Goal: Task Accomplishment & Management: Use online tool/utility

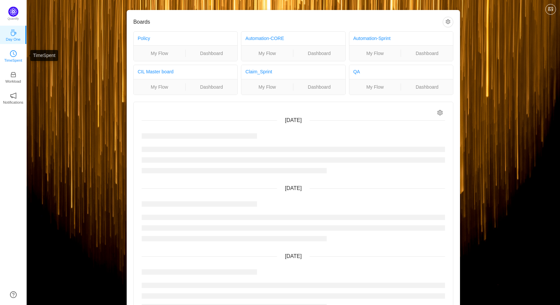
click at [13, 55] on icon "icon: clock-circle" at bounding box center [13, 53] width 7 height 7
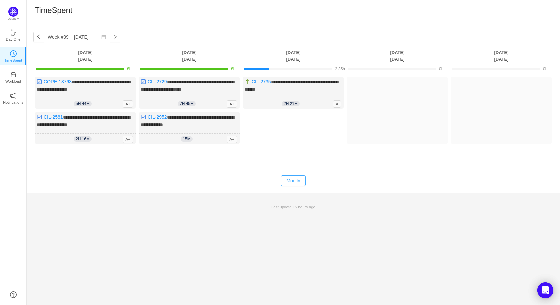
click at [293, 179] on button "Modify" at bounding box center [293, 180] width 24 height 11
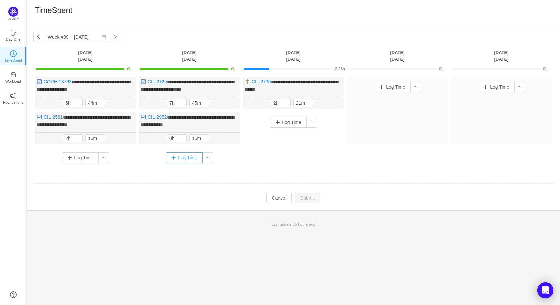
click at [185, 155] on button "Log Time" at bounding box center [184, 157] width 37 height 11
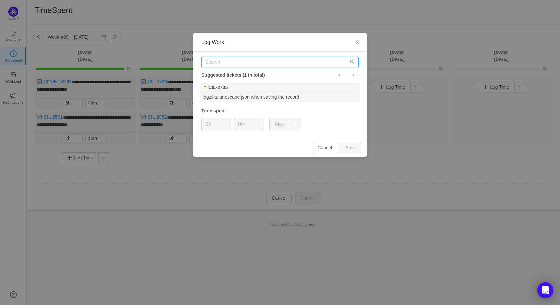
click at [228, 60] on input "text" at bounding box center [279, 62] width 157 height 11
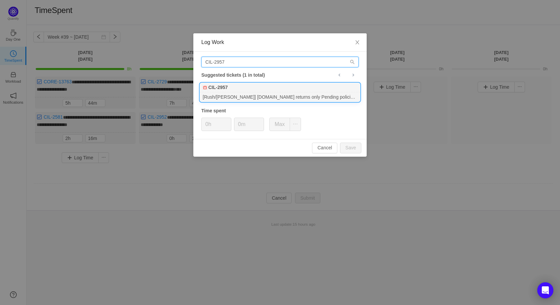
type input "CIL-2957"
click at [245, 87] on div "CIL-2957" at bounding box center [280, 87] width 160 height 9
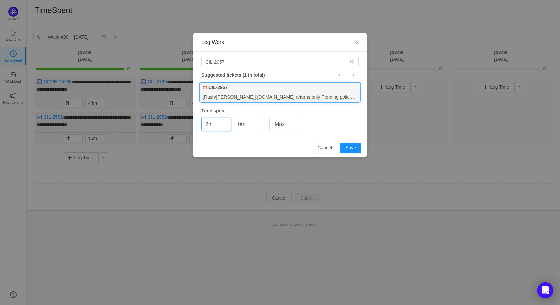
drag, startPoint x: 208, startPoint y: 123, endPoint x: 193, endPoint y: 123, distance: 15.7
click at [196, 123] on div "CIL-2957 Suggested tickets (1 in total) CIL-2957 [Rush/[PERSON_NAME]] [DOMAIN_N…" at bounding box center [279, 95] width 173 height 87
click at [347, 144] on button "Save" at bounding box center [350, 148] width 21 height 11
type input "0h"
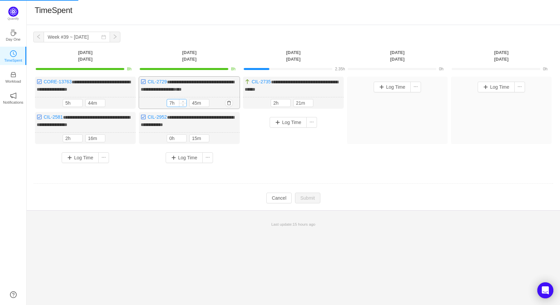
click at [175, 102] on input "7h" at bounding box center [176, 102] width 19 height 7
click at [171, 102] on input "7h" at bounding box center [176, 102] width 19 height 7
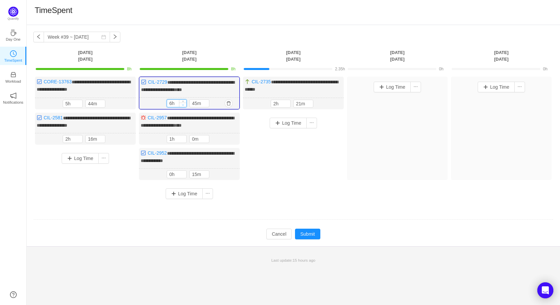
click at [183, 104] on icon "icon: down" at bounding box center [183, 105] width 2 height 2
type input "6h"
click at [183, 100] on span "Increase Value" at bounding box center [182, 102] width 7 height 4
click at [302, 202] on td "**********" at bounding box center [293, 142] width 520 height 137
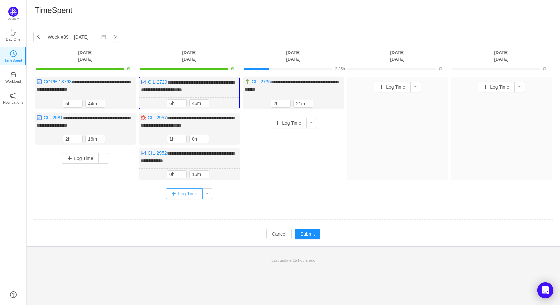
click at [183, 191] on button "Log Time" at bounding box center [184, 193] width 37 height 11
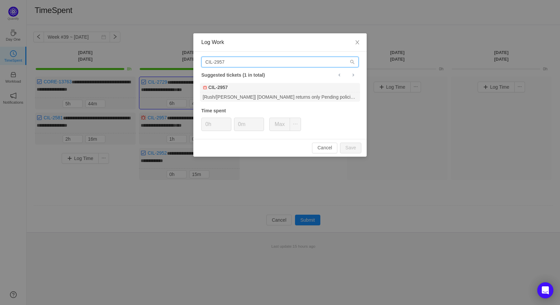
drag, startPoint x: 251, startPoint y: 63, endPoint x: 180, endPoint y: 63, distance: 71.0
click at [180, 63] on div "Log Work CIL-2957 Suggested tickets (1 in total) CIL-2957 [Rush/Hays MP] sb-rus…" at bounding box center [280, 152] width 560 height 305
click at [360, 42] on span "Close" at bounding box center [357, 42] width 19 height 19
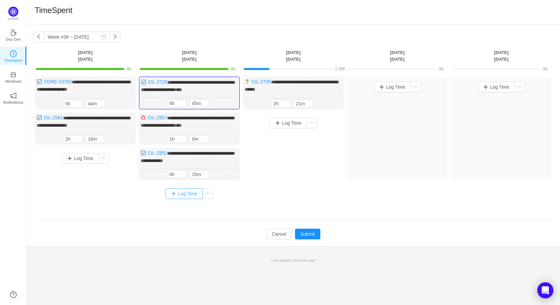
click at [185, 190] on button "Log Time" at bounding box center [184, 193] width 37 height 11
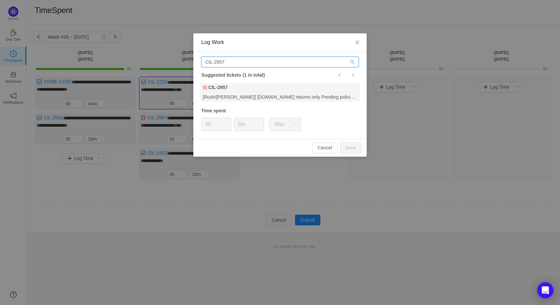
click at [259, 59] on input "CIL-2957" at bounding box center [279, 62] width 157 height 11
drag, startPoint x: 260, startPoint y: 62, endPoint x: 186, endPoint y: 62, distance: 74.0
click at [186, 62] on div "Log Work CIL-2957 Suggested tickets (1 in total) CIL-2957 [Rush/Hays MP] sb-rus…" at bounding box center [280, 152] width 560 height 305
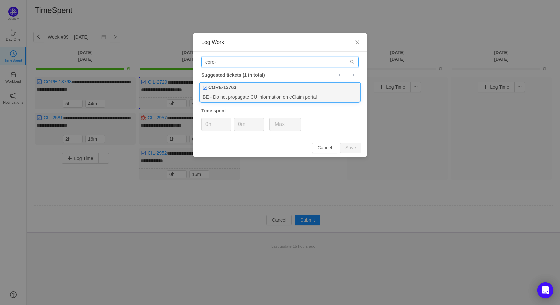
type input "core-"
click at [245, 91] on div "CORE-13763" at bounding box center [280, 87] width 160 height 9
drag, startPoint x: 240, startPoint y: 122, endPoint x: 201, endPoint y: 122, distance: 39.0
click at [201, 122] on div "0h 0m Max" at bounding box center [251, 124] width 100 height 13
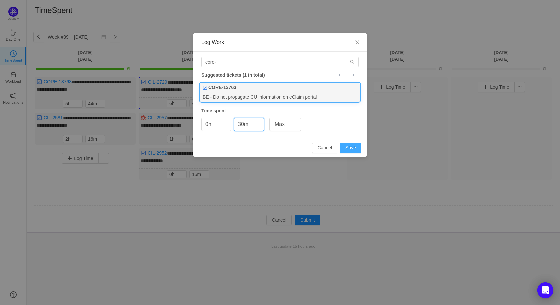
click at [353, 146] on button "Save" at bounding box center [350, 148] width 21 height 11
type input "0m"
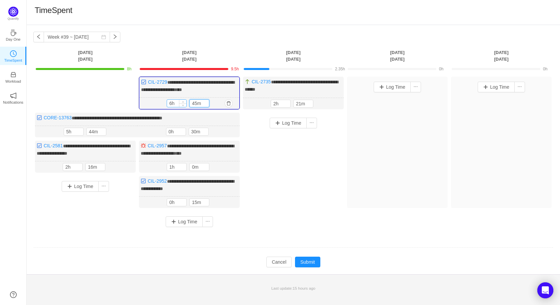
drag, startPoint x: 195, startPoint y: 103, endPoint x: 170, endPoint y: 103, distance: 25.3
click at [170, 103] on div "6h 45m" at bounding box center [189, 103] width 45 height 8
type input "15m"
click at [284, 198] on div "Log Time" at bounding box center [293, 163] width 101 height 101
drag, startPoint x: 196, startPoint y: 129, endPoint x: 185, endPoint y: 129, distance: 11.3
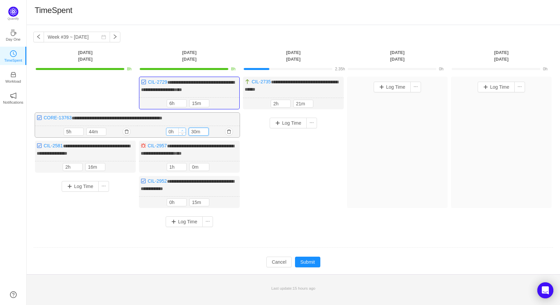
click at [185, 129] on div "0h 30m" at bounding box center [188, 132] width 45 height 8
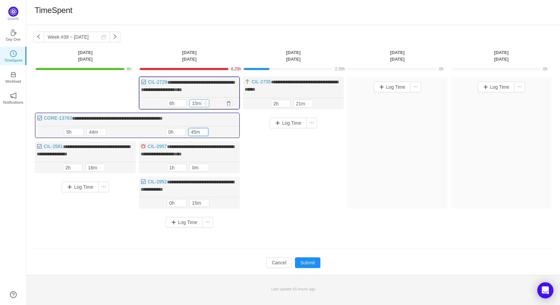
type input "45m"
drag, startPoint x: 196, startPoint y: 103, endPoint x: 183, endPoint y: 103, distance: 12.7
click at [183, 103] on div "6h 15m" at bounding box center [189, 103] width 45 height 8
type input "0m"
click at [280, 177] on div "Log Time" at bounding box center [293, 164] width 101 height 102
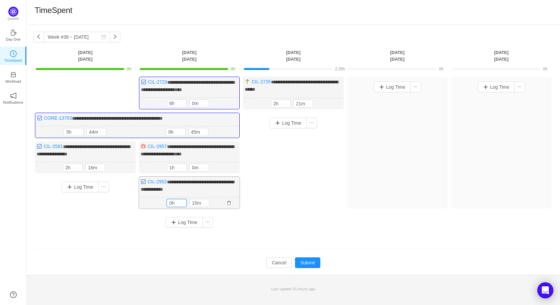
drag, startPoint x: 171, startPoint y: 200, endPoint x: 156, endPoint y: 200, distance: 15.3
click at [156, 200] on div "15m 0h 15m" at bounding box center [189, 203] width 101 height 12
type input "2h"
drag, startPoint x: 198, startPoint y: 201, endPoint x: 187, endPoint y: 201, distance: 10.7
click at [196, 201] on input "15m" at bounding box center [199, 203] width 19 height 7
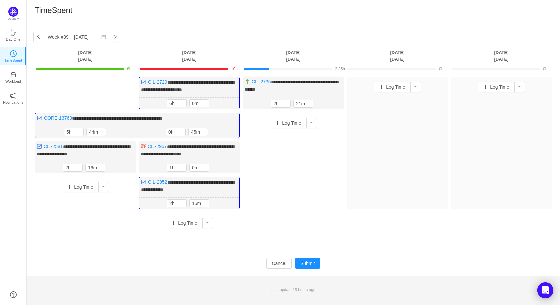
click at [251, 228] on div "**********" at bounding box center [293, 155] width 520 height 157
drag, startPoint x: 171, startPoint y: 104, endPoint x: 154, endPoint y: 104, distance: 16.7
click at [162, 104] on div "6h 6h 0m" at bounding box center [189, 104] width 100 height 12
type input "4h"
click at [270, 166] on div "Log Time" at bounding box center [293, 164] width 101 height 103
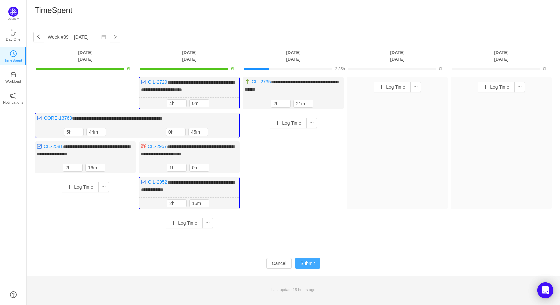
click at [308, 260] on button "Submit" at bounding box center [307, 263] width 25 height 11
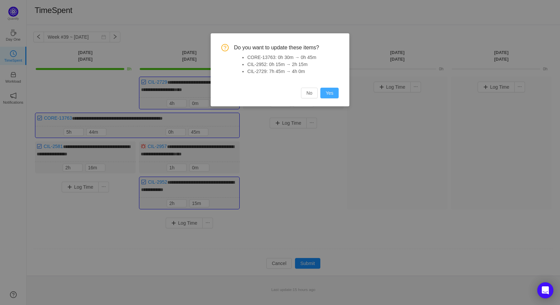
click at [329, 94] on button "Yes" at bounding box center [329, 93] width 18 height 11
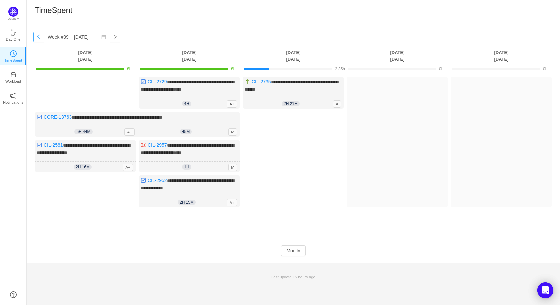
click at [38, 39] on button "button" at bounding box center [38, 37] width 11 height 11
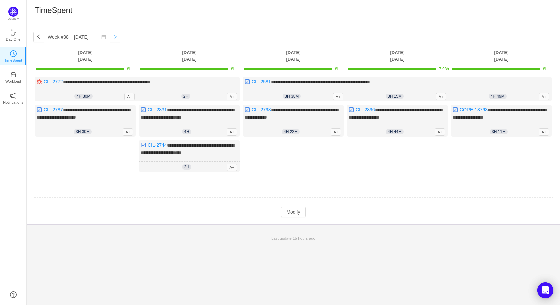
click at [110, 38] on button "button" at bounding box center [115, 37] width 11 height 11
type input "Week #39 ~ Sep 22"
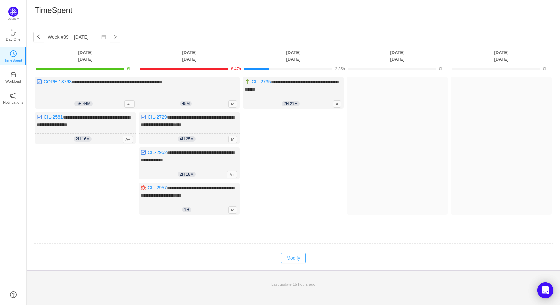
click at [295, 254] on button "Modify" at bounding box center [293, 258] width 24 height 11
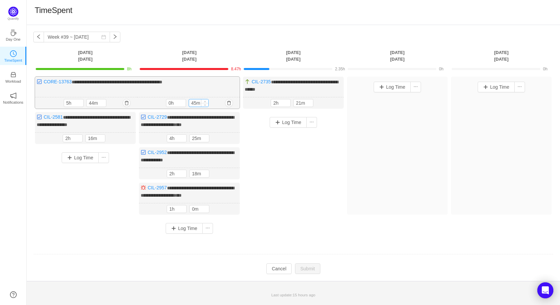
click at [195, 101] on input "45m" at bounding box center [198, 102] width 19 height 7
type input "30m"
click at [196, 172] on input "18m" at bounding box center [199, 173] width 19 height 7
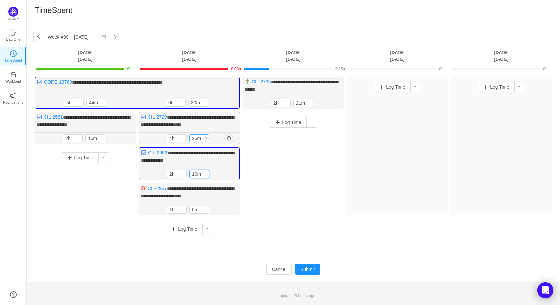
type input "10m"
click at [194, 137] on input "25m" at bounding box center [199, 138] width 19 height 7
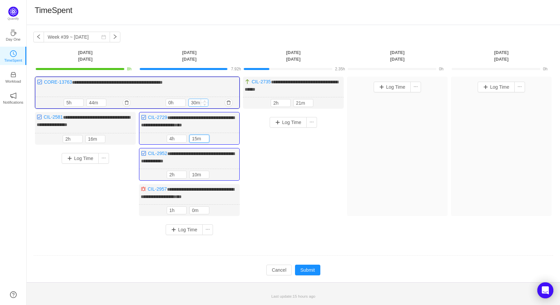
type input "15m"
click at [195, 102] on input "30m" at bounding box center [198, 102] width 19 height 7
click at [284, 235] on div "**********" at bounding box center [293, 158] width 520 height 163
click at [308, 265] on button "Submit" at bounding box center [307, 270] width 25 height 11
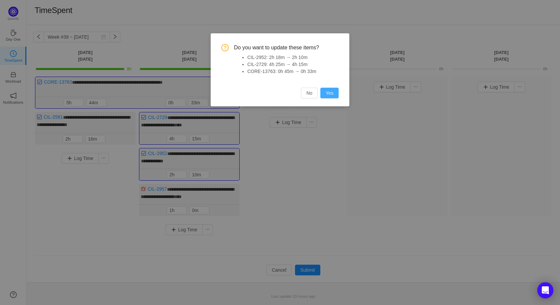
click at [328, 94] on button "Yes" at bounding box center [329, 93] width 18 height 11
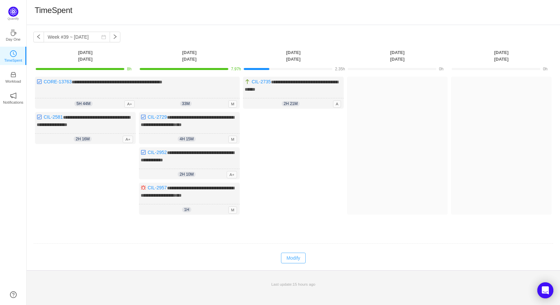
click at [291, 254] on button "Modify" at bounding box center [293, 258] width 24 height 11
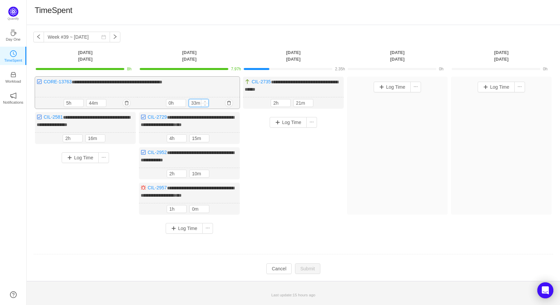
click at [196, 100] on input "33m" at bounding box center [198, 102] width 19 height 7
type input "35m"
click at [309, 268] on button "Submit" at bounding box center [307, 268] width 25 height 11
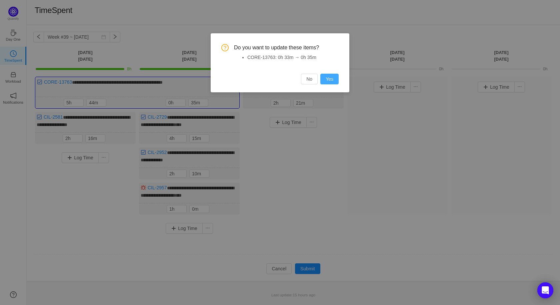
click at [329, 78] on button "Yes" at bounding box center [329, 79] width 18 height 11
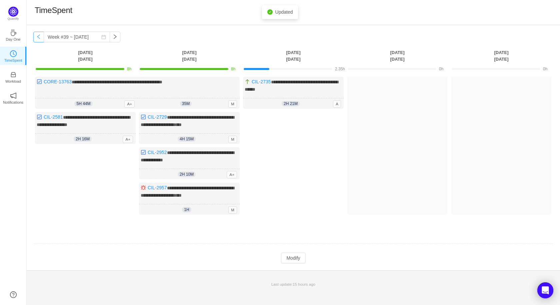
click at [34, 38] on button "button" at bounding box center [38, 37] width 11 height 11
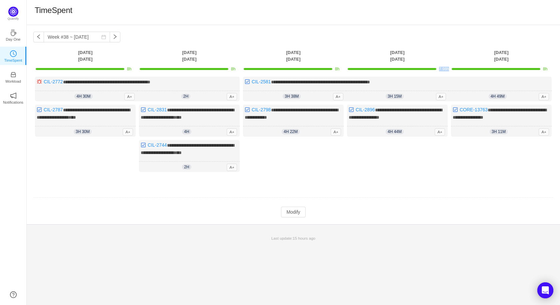
drag, startPoint x: 450, startPoint y: 69, endPoint x: 437, endPoint y: 69, distance: 13.7
click at [438, 69] on tr "8h 8h 8h 7.98h 8h" at bounding box center [293, 69] width 520 height 12
click at [38, 36] on button "button" at bounding box center [38, 37] width 11 height 11
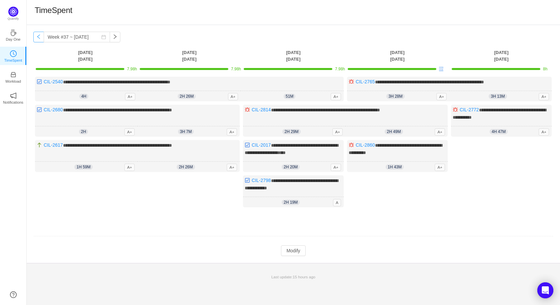
click at [39, 41] on button "button" at bounding box center [38, 37] width 11 height 11
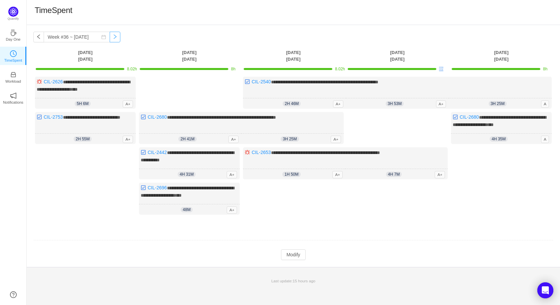
click at [110, 33] on button "button" at bounding box center [115, 37] width 11 height 11
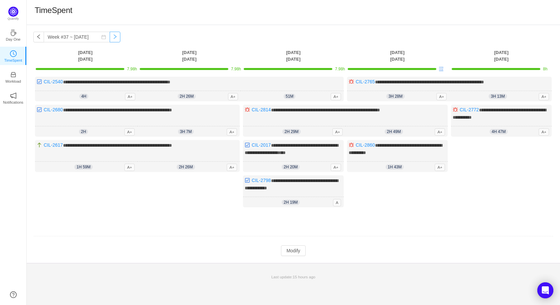
click at [110, 36] on button "button" at bounding box center [115, 37] width 11 height 11
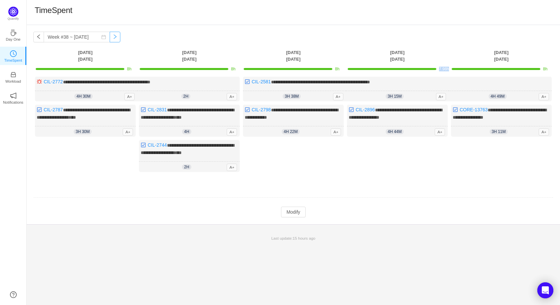
click at [110, 38] on button "button" at bounding box center [115, 37] width 11 height 11
type input "Week #39 ~ Sep 22"
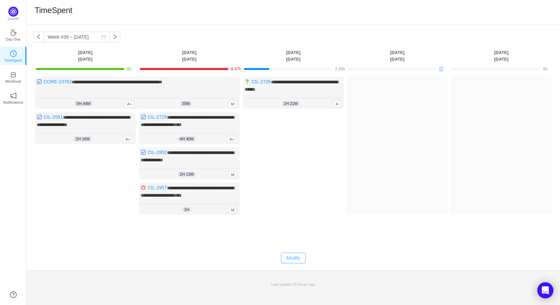
click at [287, 256] on button "Modify" at bounding box center [293, 258] width 24 height 11
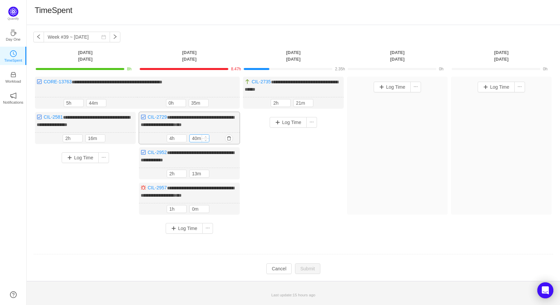
click at [194, 137] on input "40m" at bounding box center [199, 138] width 19 height 7
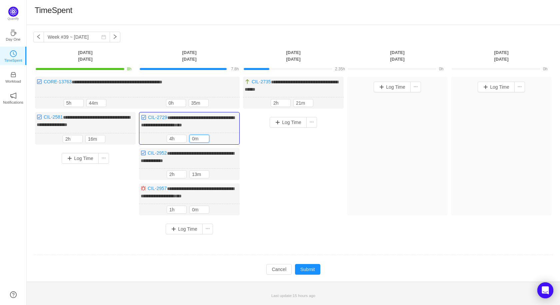
click at [255, 224] on div "**********" at bounding box center [293, 158] width 520 height 163
click at [301, 264] on button "Submit" at bounding box center [307, 269] width 25 height 11
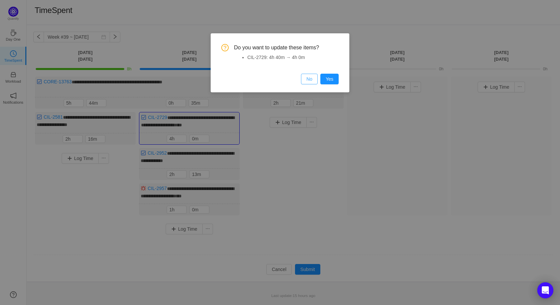
click at [308, 79] on button "No" at bounding box center [309, 79] width 17 height 11
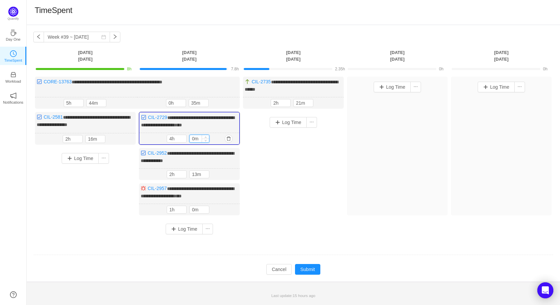
click at [194, 135] on input "0m" at bounding box center [199, 138] width 19 height 7
type input "10m"
click at [304, 267] on button "Submit" at bounding box center [307, 269] width 25 height 11
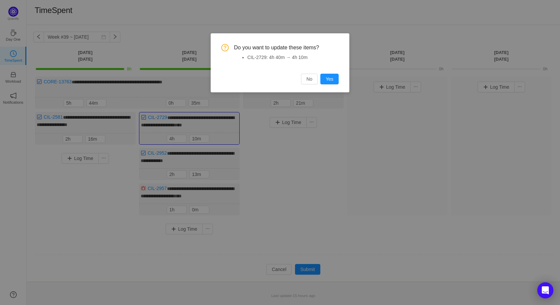
click at [329, 86] on div "Do you want to update these items? CIL-2729: 4h 40m → 4h 10m No Yes" at bounding box center [280, 62] width 139 height 59
click at [329, 81] on button "Yes" at bounding box center [329, 79] width 18 height 11
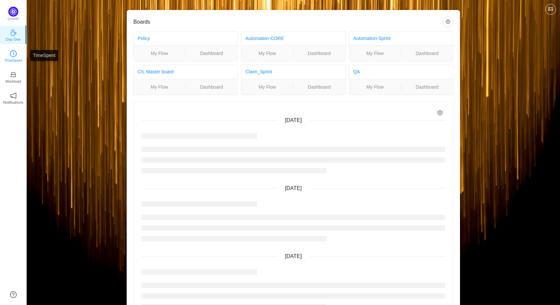
click at [16, 52] on link "TimeSpent" at bounding box center [13, 55] width 7 height 7
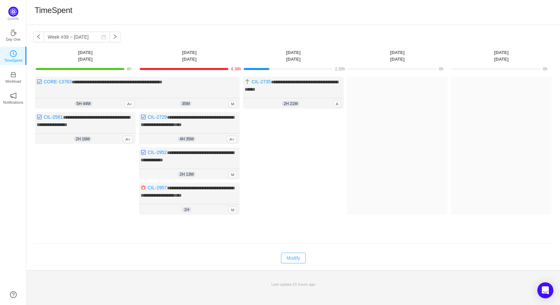
click at [299, 255] on button "Modify" at bounding box center [293, 258] width 24 height 11
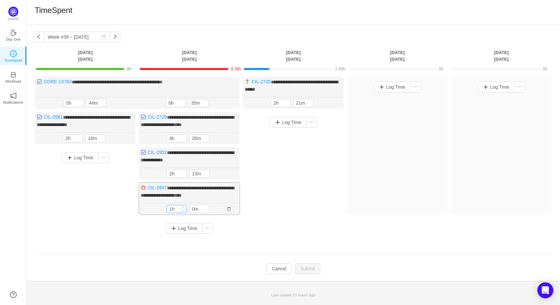
type input "0h"
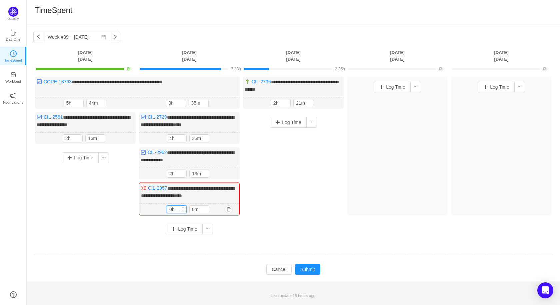
click at [183, 210] on icon "icon: down" at bounding box center [183, 211] width 2 height 2
click at [207, 207] on icon "icon: up" at bounding box center [206, 208] width 2 height 2
type input "40m"
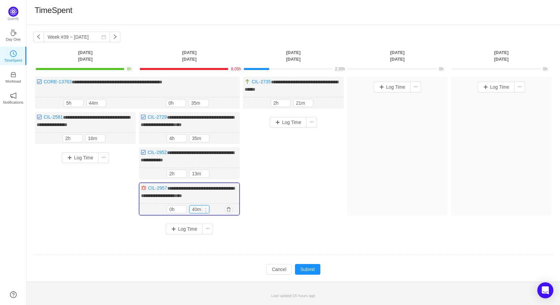
click at [207, 207] on icon "icon: up" at bounding box center [206, 208] width 2 height 2
click at [313, 266] on button "Submit" at bounding box center [307, 269] width 25 height 11
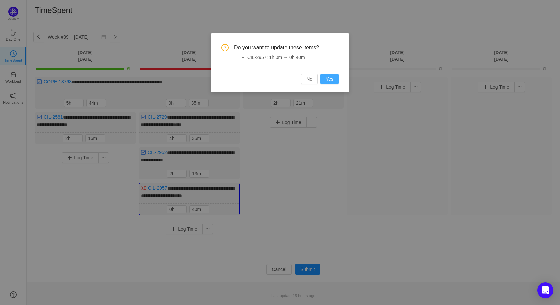
click at [328, 80] on button "Yes" at bounding box center [329, 79] width 18 height 11
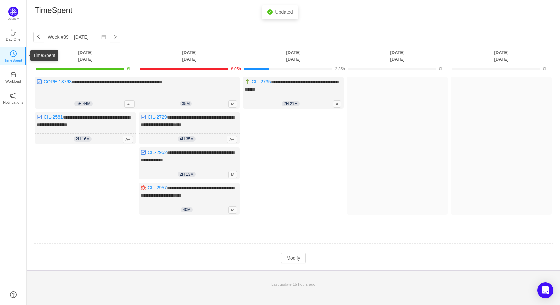
click at [11, 55] on icon "icon: clock-circle" at bounding box center [13, 53] width 7 height 7
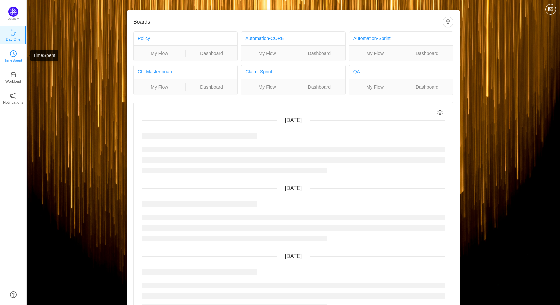
click at [15, 51] on icon "icon: clock-circle" at bounding box center [13, 53] width 7 height 7
